Goal: Contribute content: Contribute content

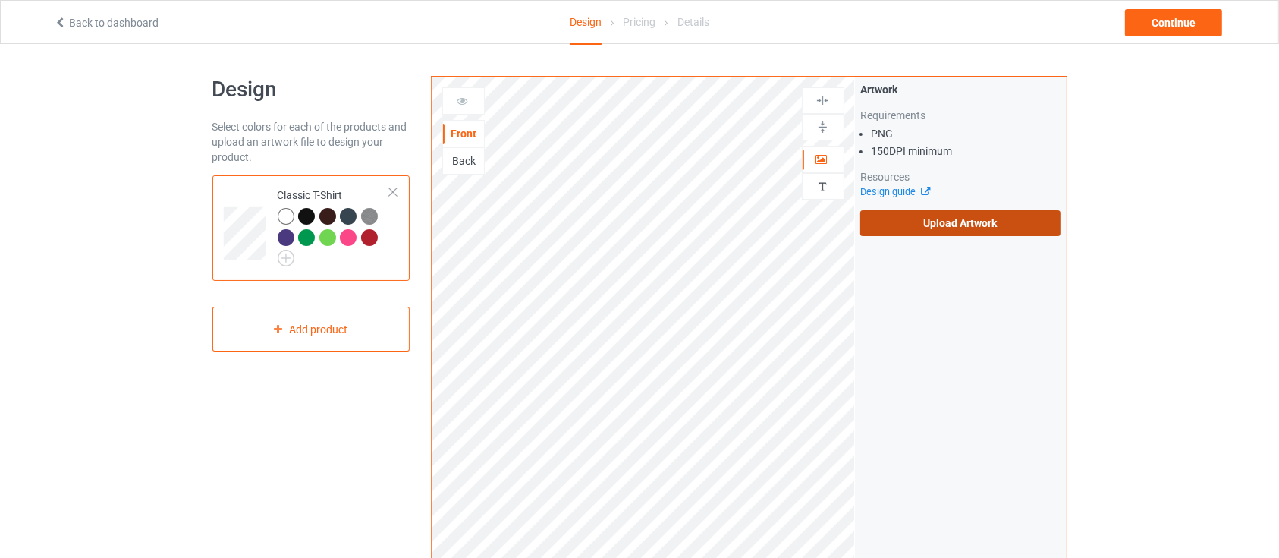
click at [896, 228] on label "Upload Artwork" at bounding box center [960, 223] width 201 height 26
click at [0, 0] on input "Upload Artwork" at bounding box center [0, 0] width 0 height 0
click at [912, 222] on label "Upload Artwork" at bounding box center [960, 223] width 201 height 26
click at [0, 0] on input "Upload Artwork" at bounding box center [0, 0] width 0 height 0
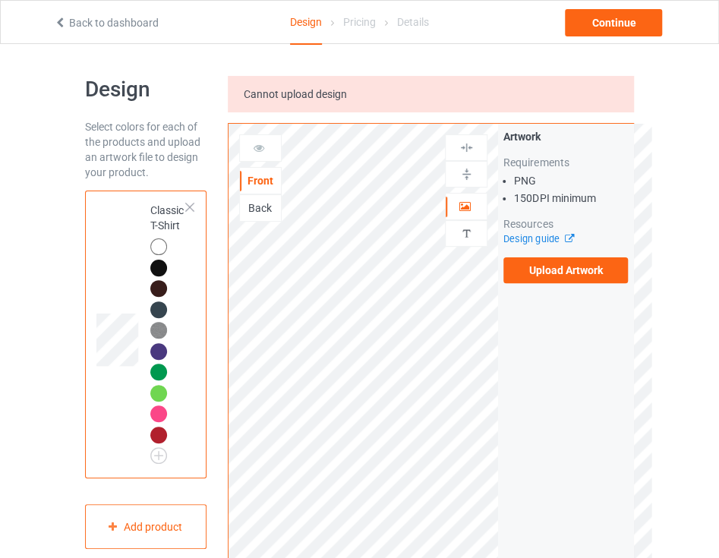
click at [676, 372] on div "Design Select colors for each of the products and upload an artwork file to des…" at bounding box center [359, 488] width 719 height 889
click at [534, 268] on label "Upload Artwork" at bounding box center [565, 270] width 124 height 26
click at [0, 0] on input "Upload Artwork" at bounding box center [0, 0] width 0 height 0
drag, startPoint x: 0, startPoint y: 298, endPoint x: 42, endPoint y: 288, distance: 43.6
click at [1, 298] on div "Design Select colors for each of the products and upload an artwork file to des…" at bounding box center [359, 488] width 719 height 889
